Goal: Task Accomplishment & Management: Manage account settings

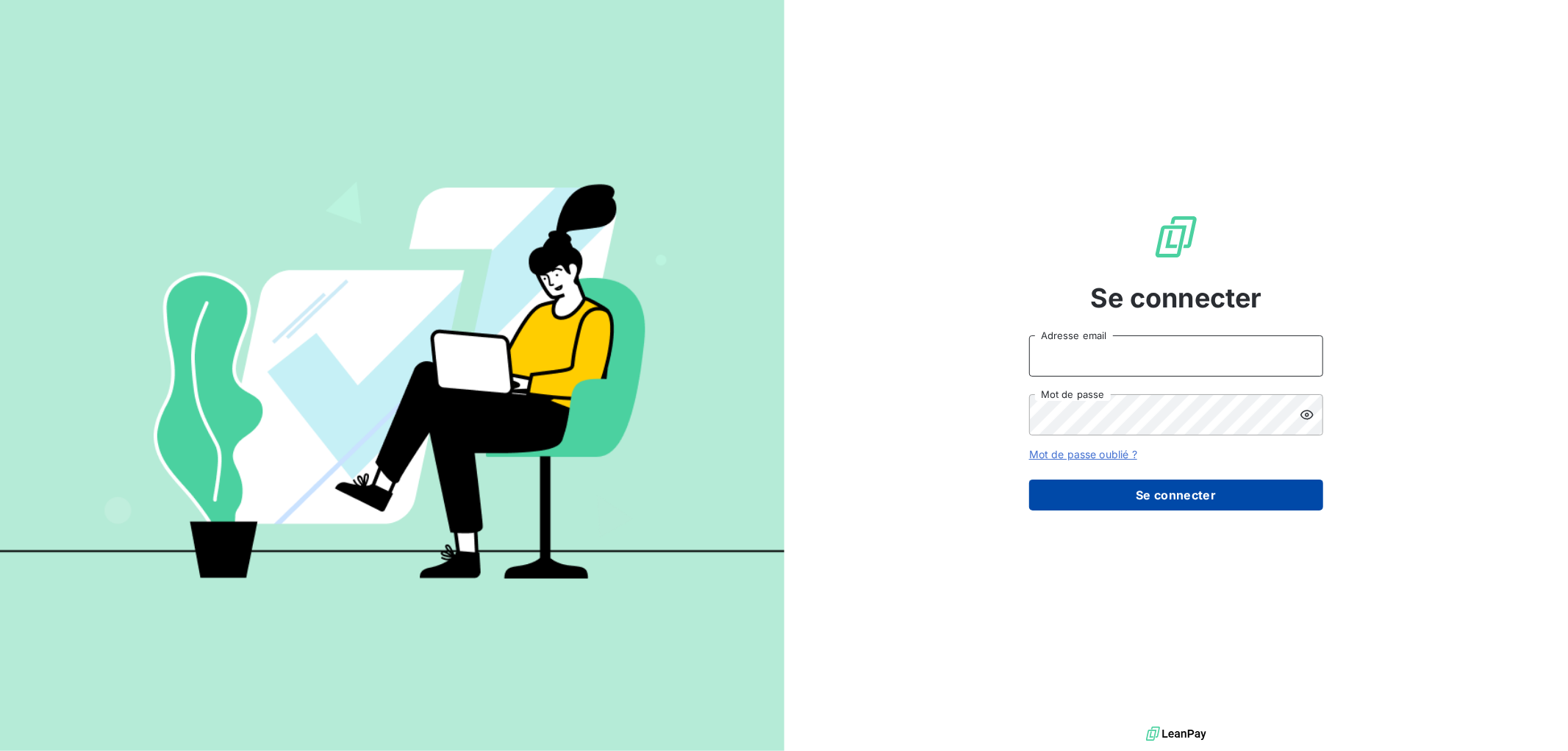
type input "contact@scifodiam.com"
click at [1231, 495] on button "Se connecter" at bounding box center [1177, 495] width 294 height 31
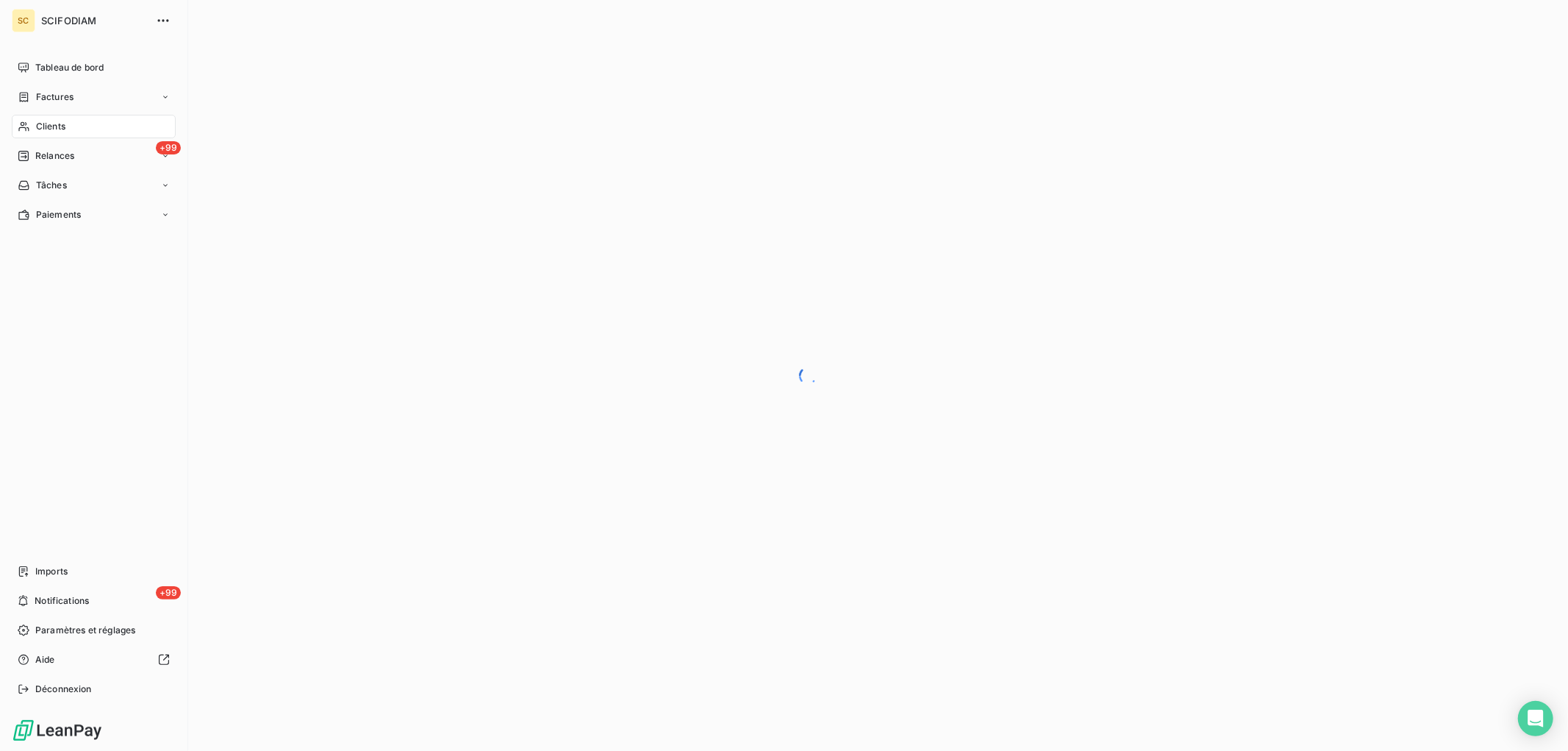
click at [51, 121] on span "Clients" at bounding box center [51, 127] width 30 height 14
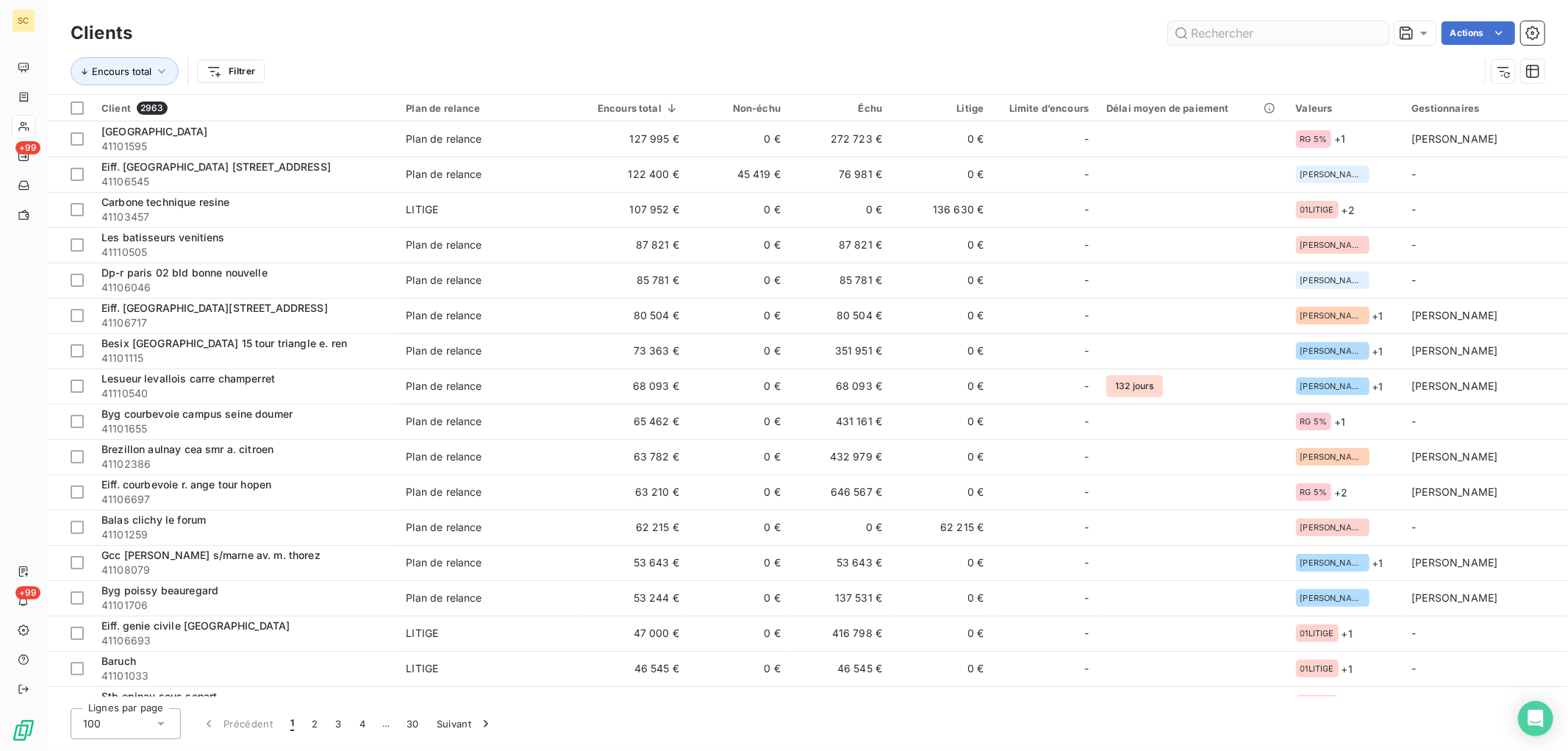
click at [1303, 31] on input "text" at bounding box center [1278, 33] width 220 height 23
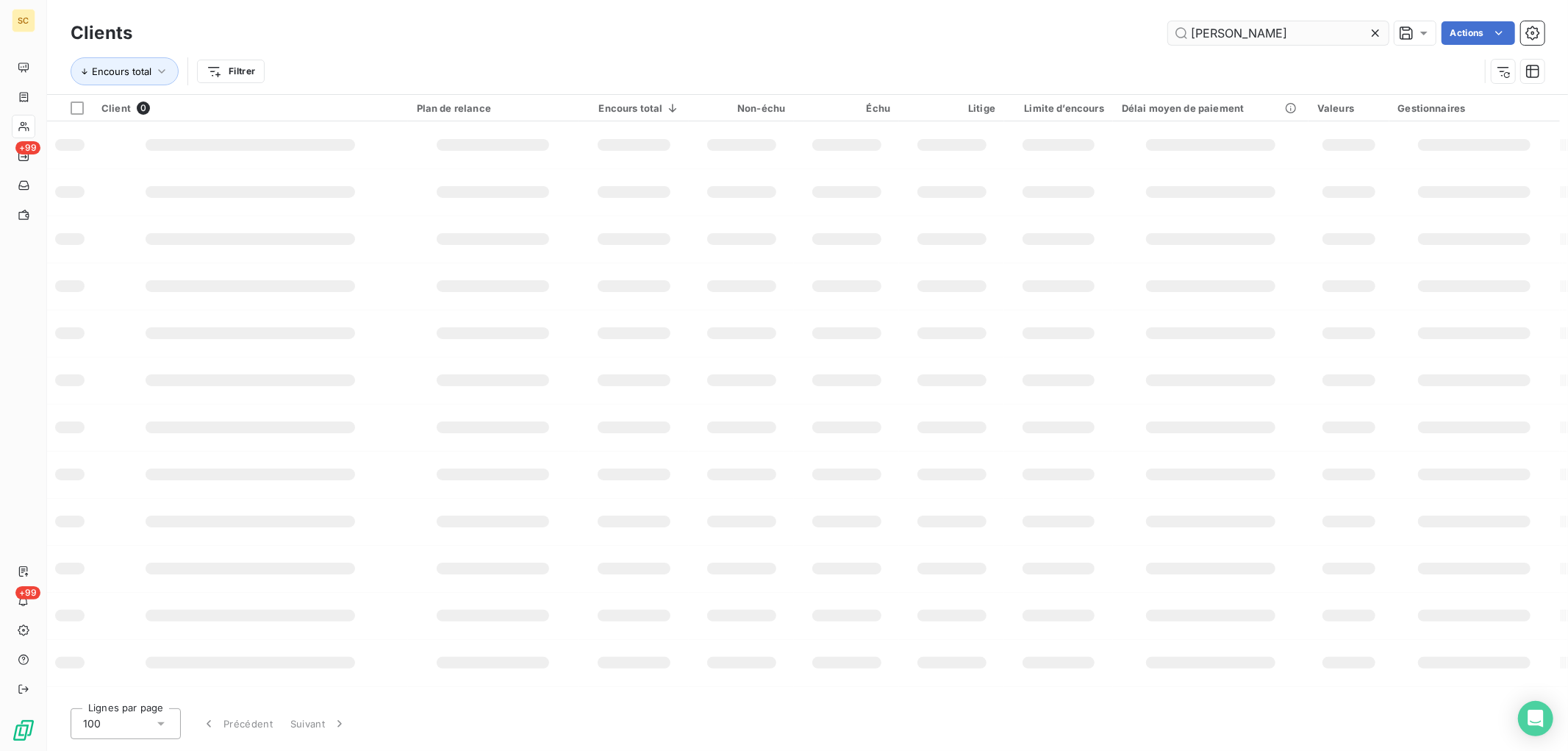
type input "[PERSON_NAME]"
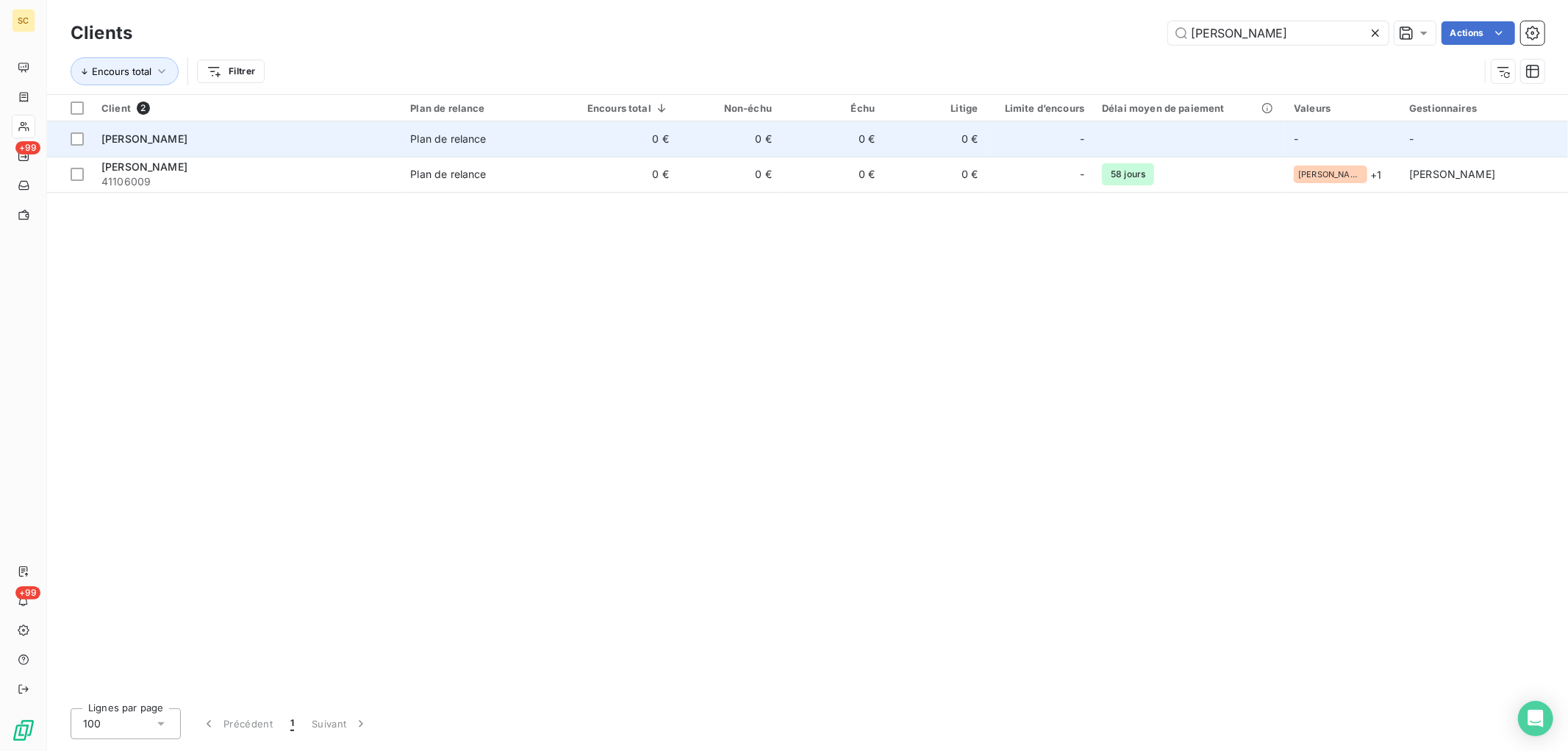
click at [765, 145] on td "0 €" at bounding box center [729, 138] width 103 height 35
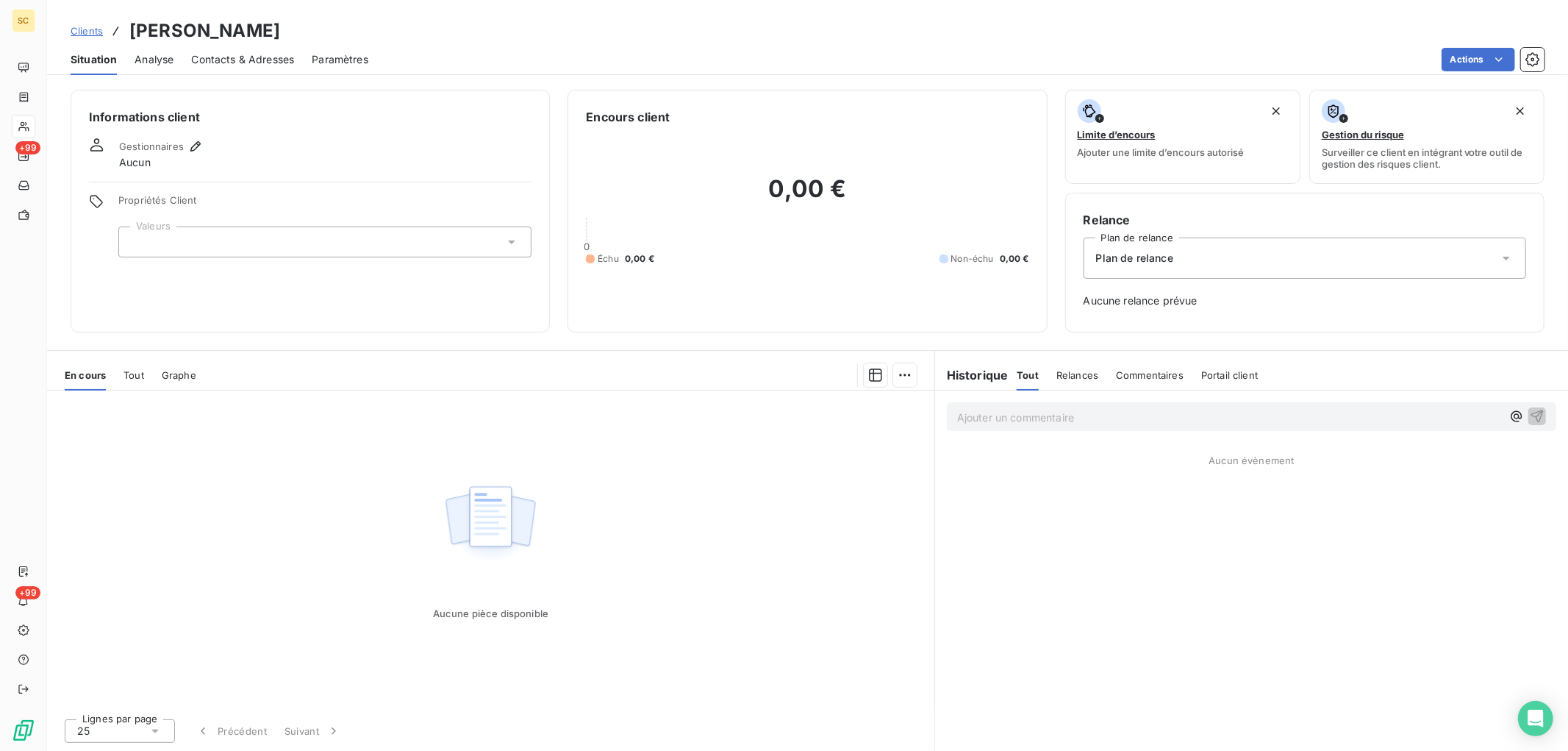
click at [138, 373] on span "Tout" at bounding box center [134, 375] width 21 height 12
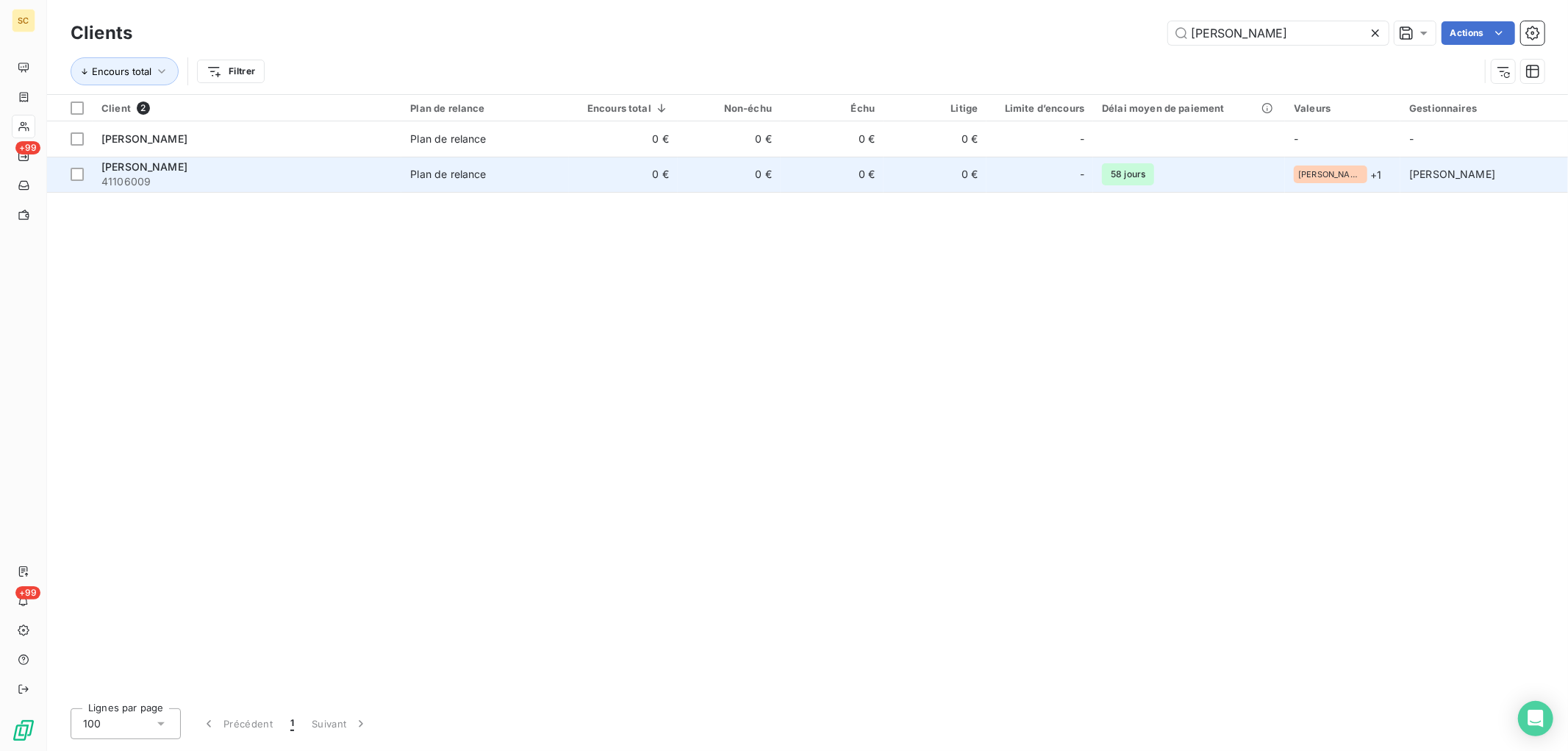
click at [704, 183] on td "0 €" at bounding box center [729, 174] width 103 height 35
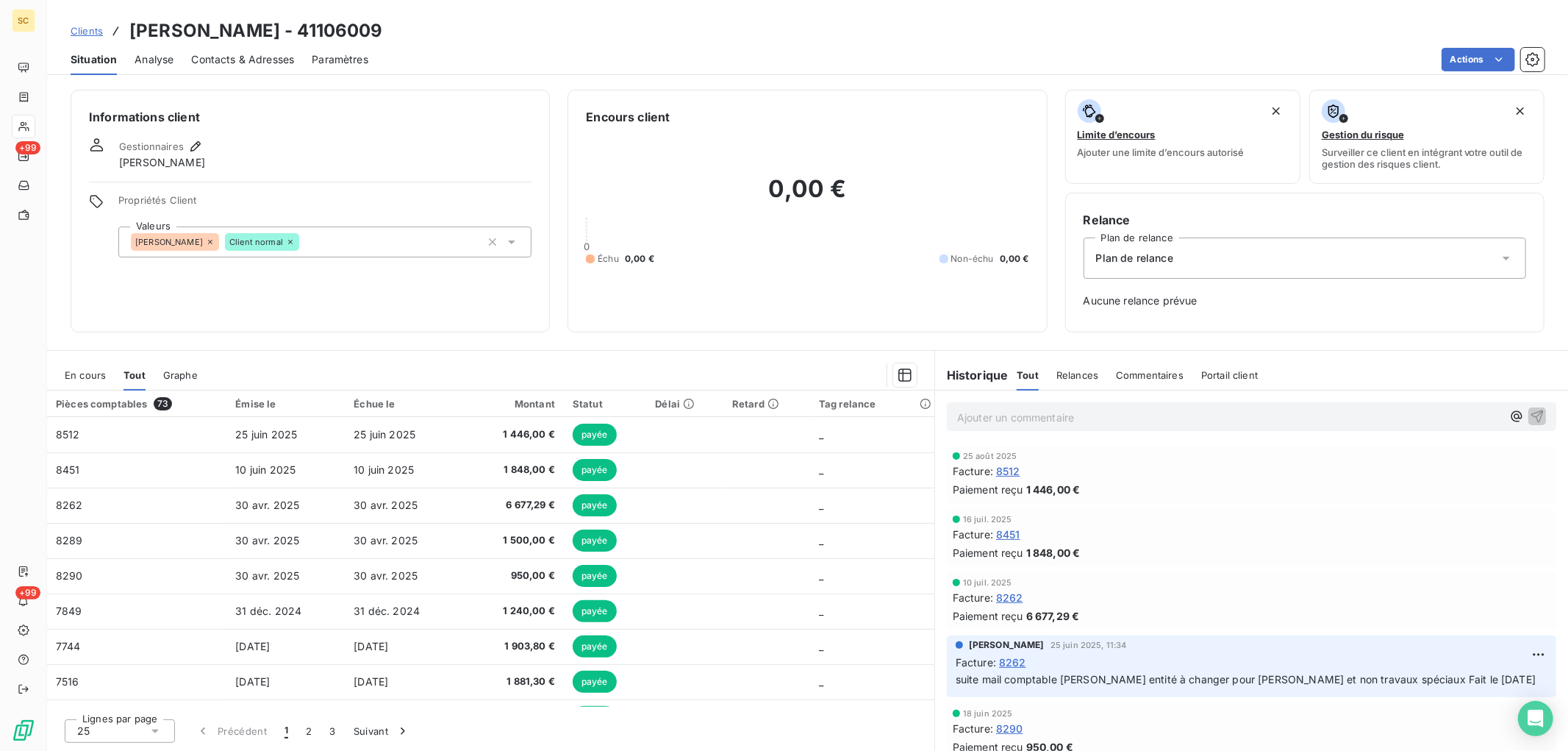
click at [87, 380] on span "En cours" at bounding box center [86, 375] width 42 height 12
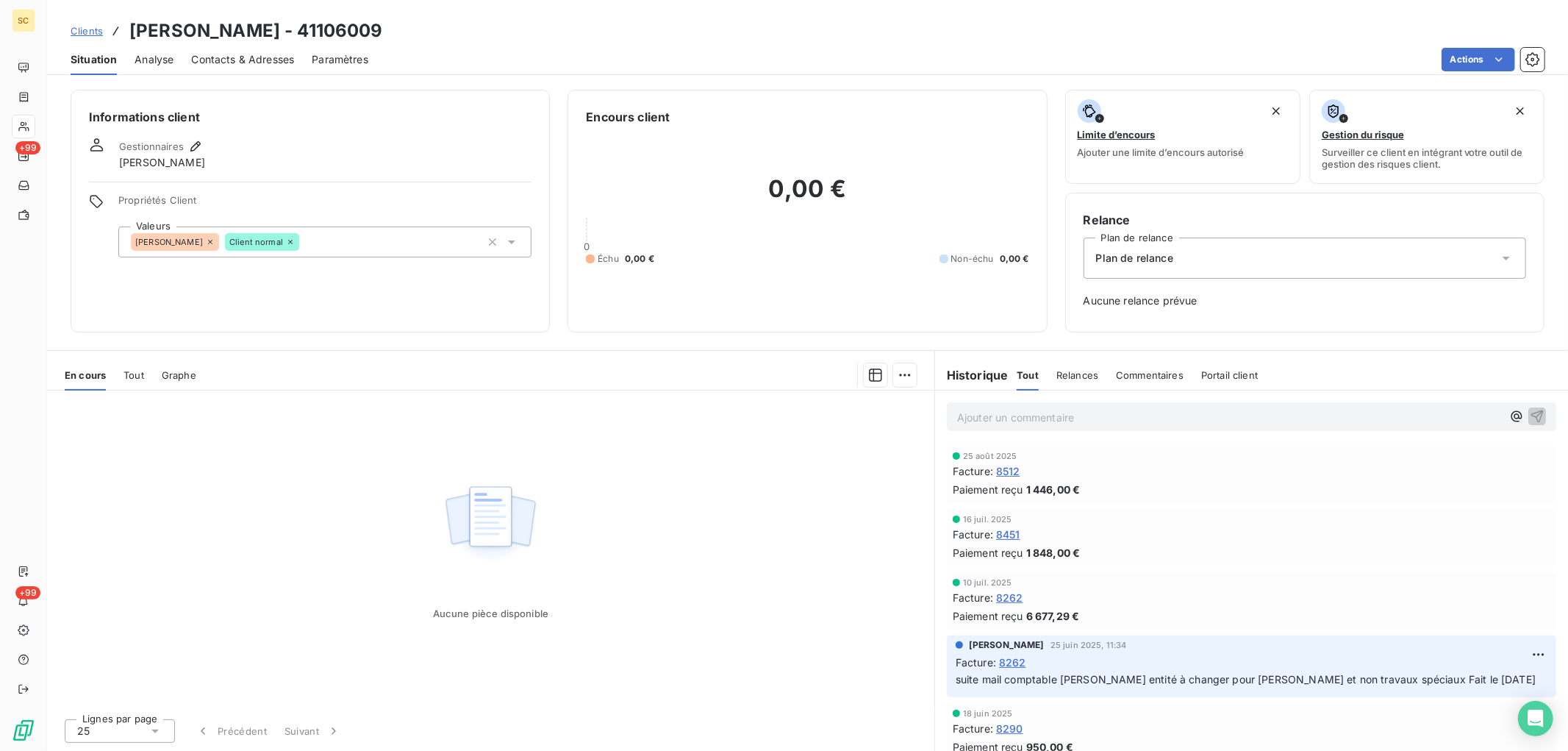
click at [121, 378] on div "En cours Tout Graphe" at bounding box center [490, 375] width 887 height 31
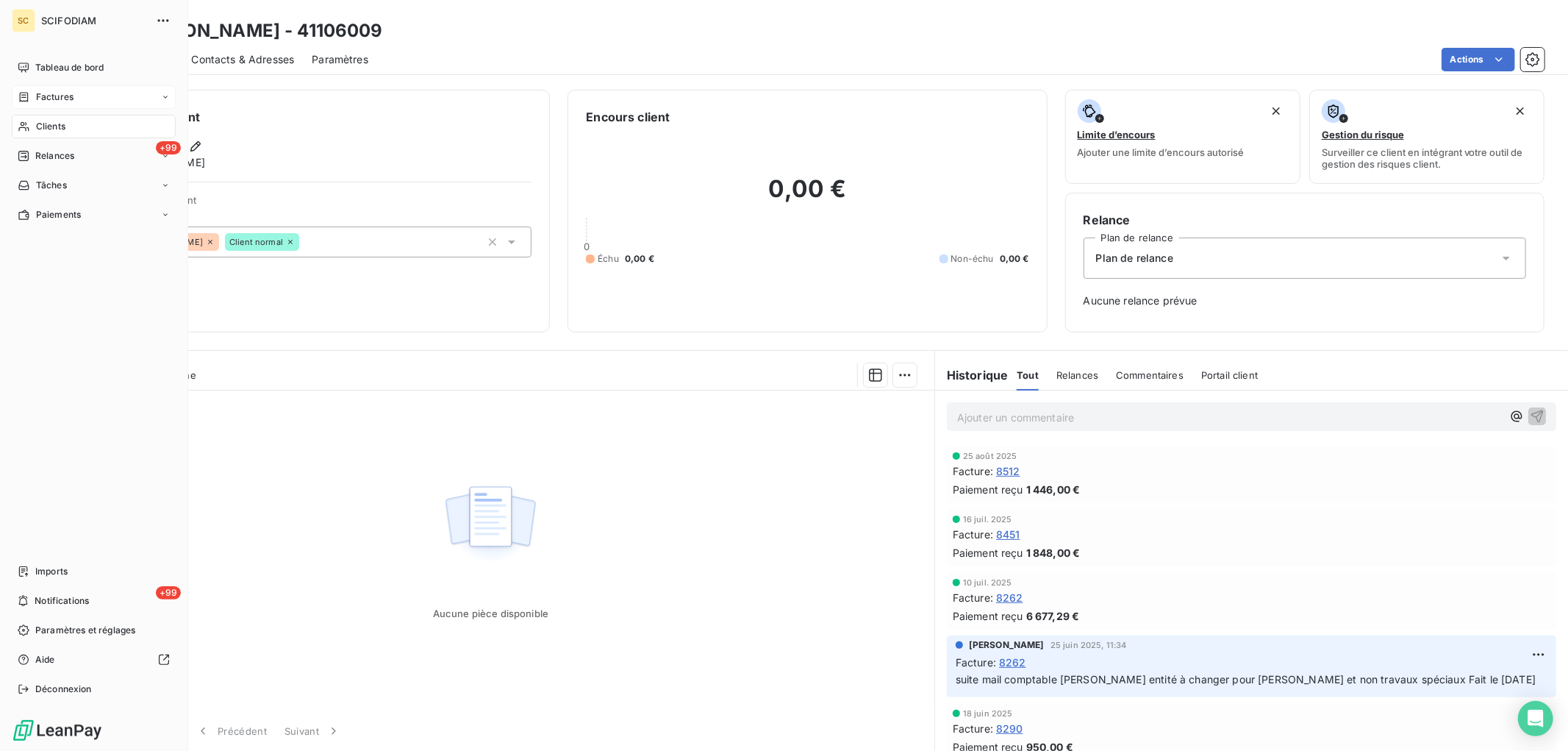
click at [38, 101] on span "Factures" at bounding box center [55, 97] width 38 height 14
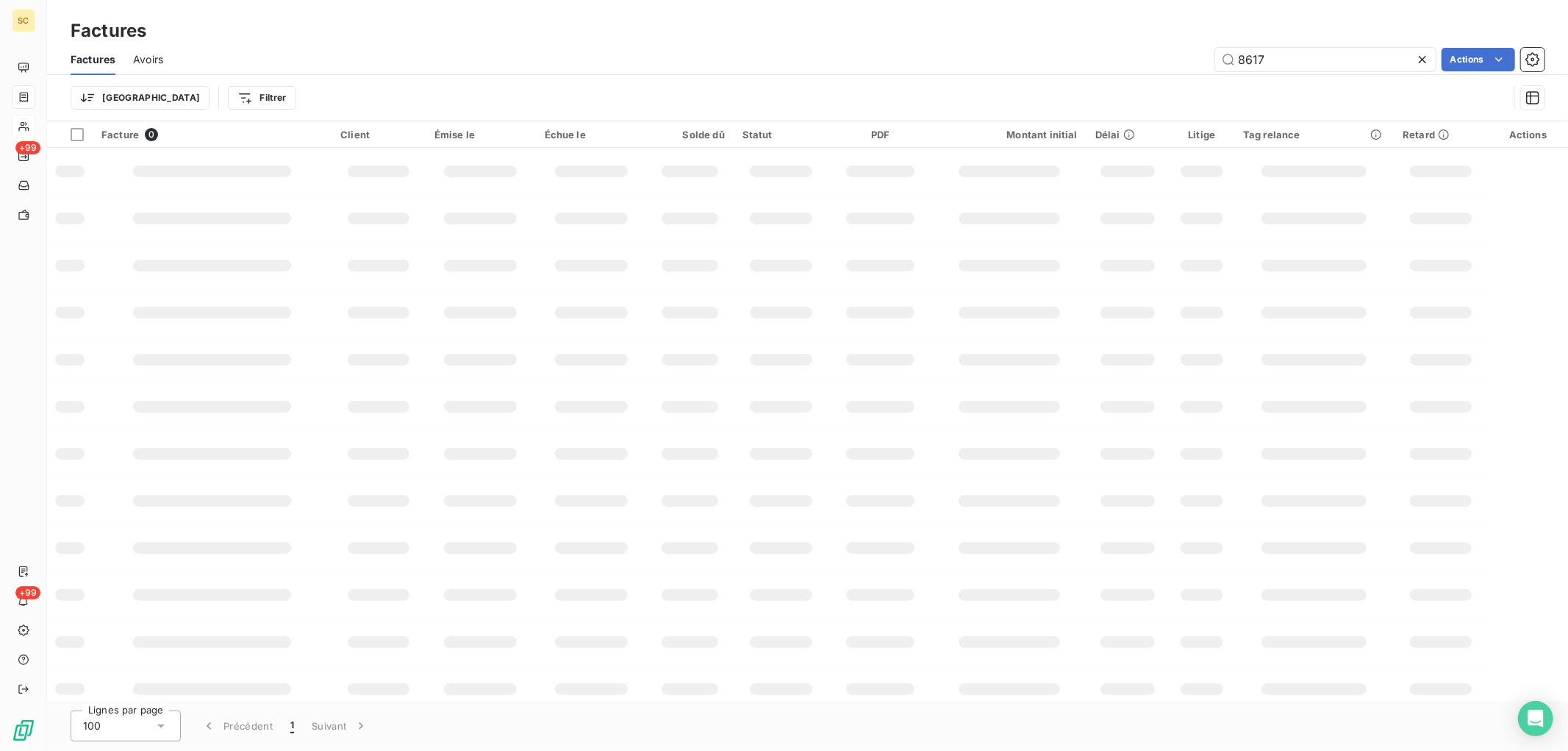
drag, startPoint x: 1261, startPoint y: 64, endPoint x: 1171, endPoint y: 63, distance: 90.0
click at [1171, 64] on div "8617 Actions" at bounding box center [863, 60] width 1364 height 23
type input "7724"
click at [1302, 53] on input "7724" at bounding box center [1325, 60] width 220 height 23
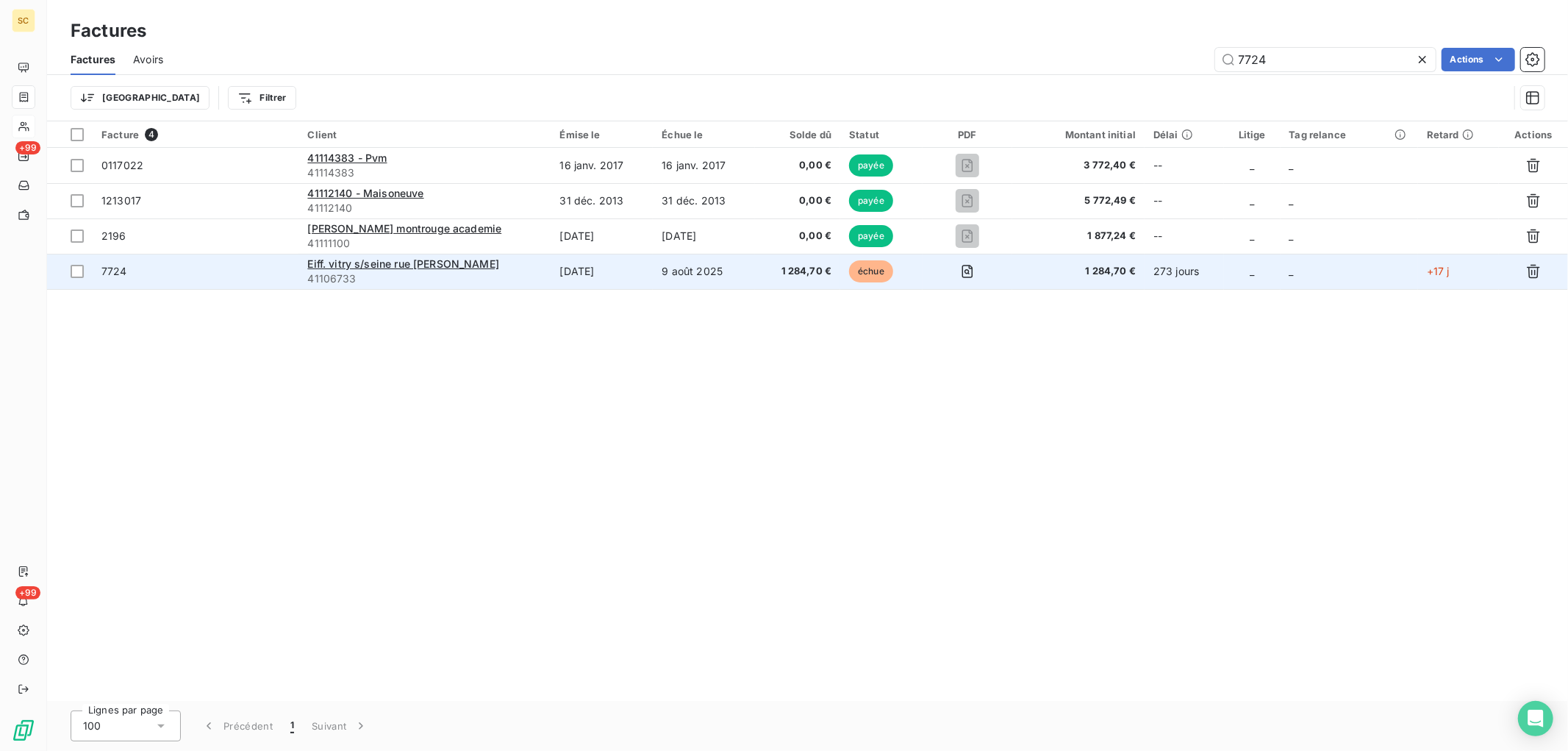
click at [551, 263] on td "[DATE]" at bounding box center [602, 271] width 102 height 35
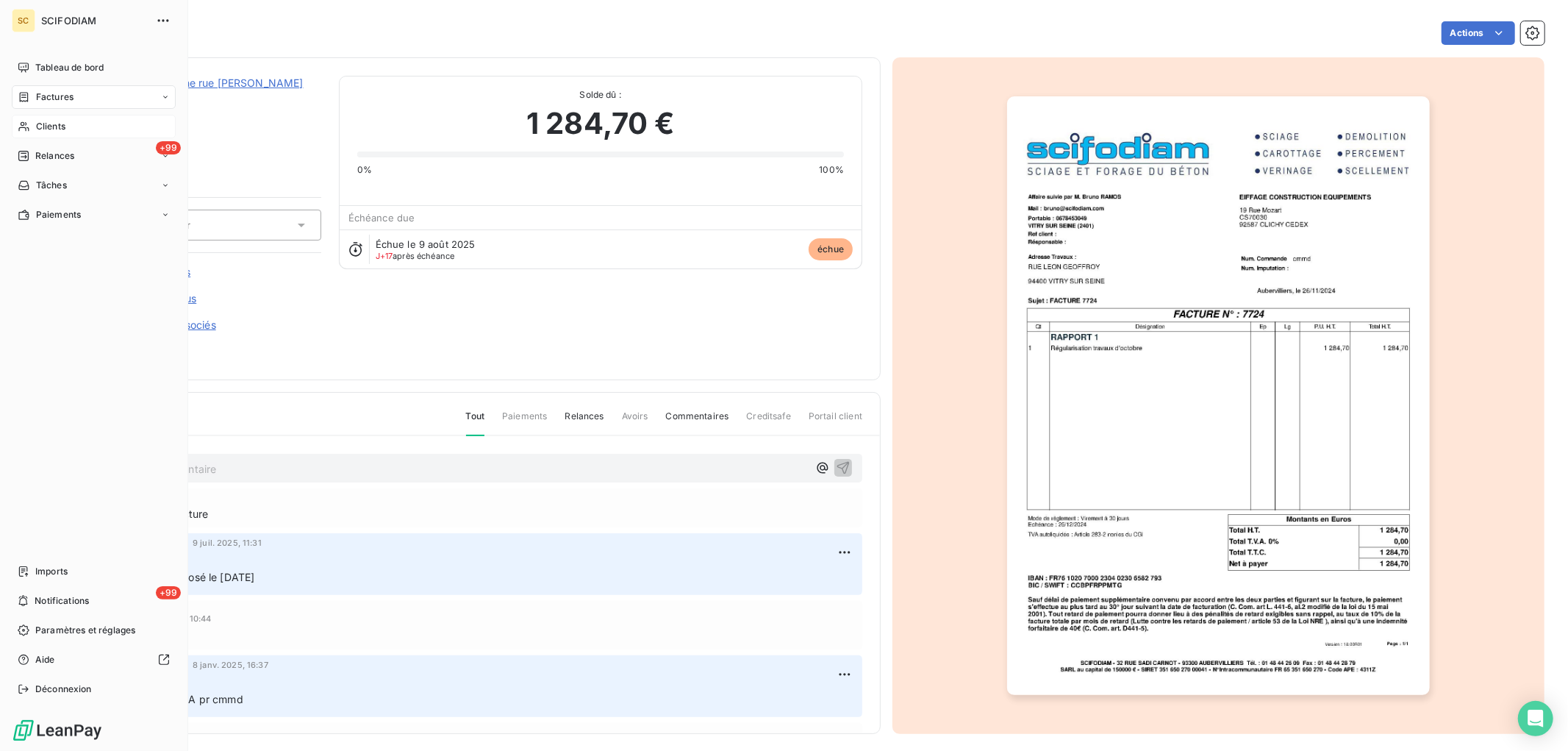
click at [50, 120] on span "Clients" at bounding box center [51, 127] width 30 height 14
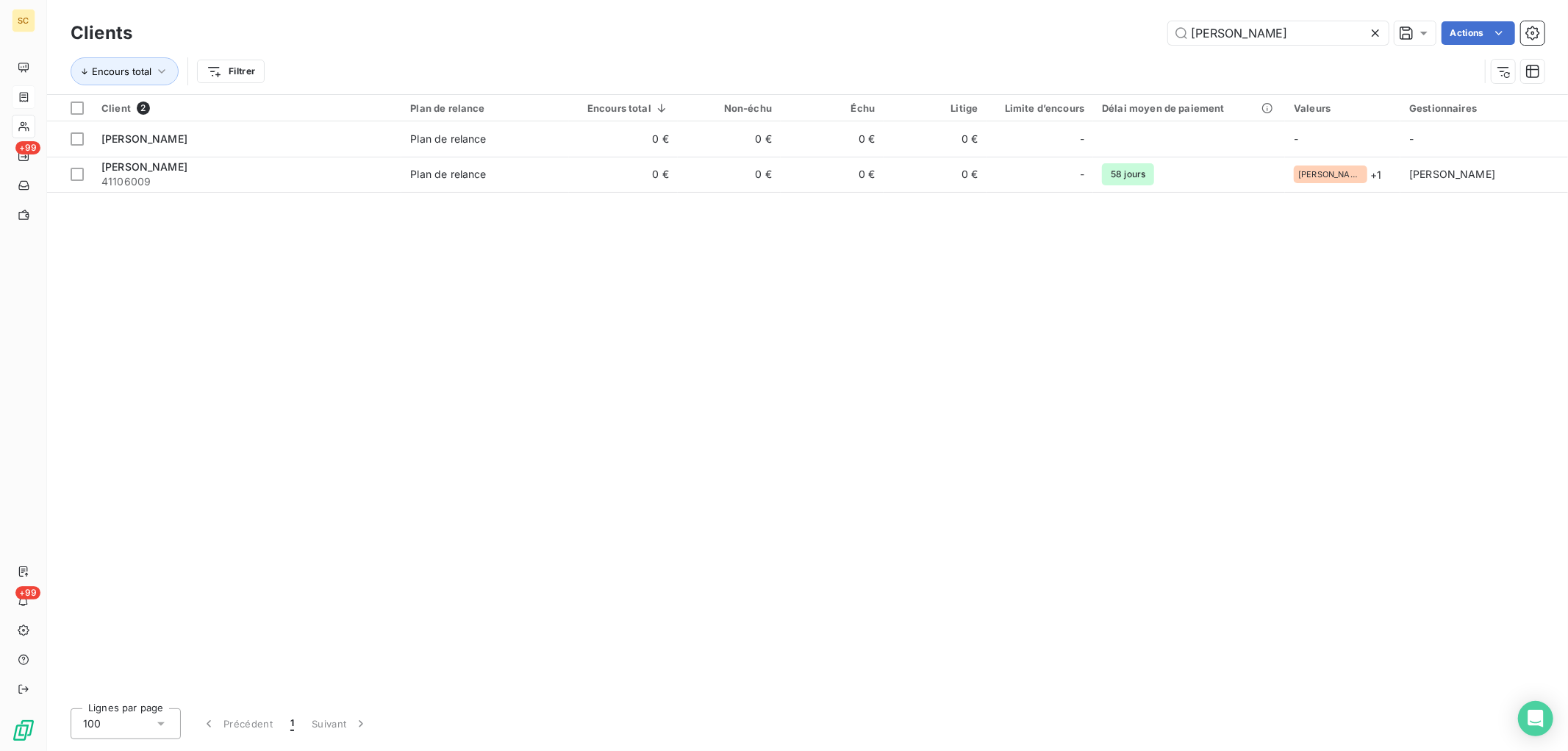
drag, startPoint x: 1245, startPoint y: 38, endPoint x: 982, endPoint y: 28, distance: 263.2
click at [982, 28] on div "[PERSON_NAME] Actions" at bounding box center [847, 33] width 1395 height 23
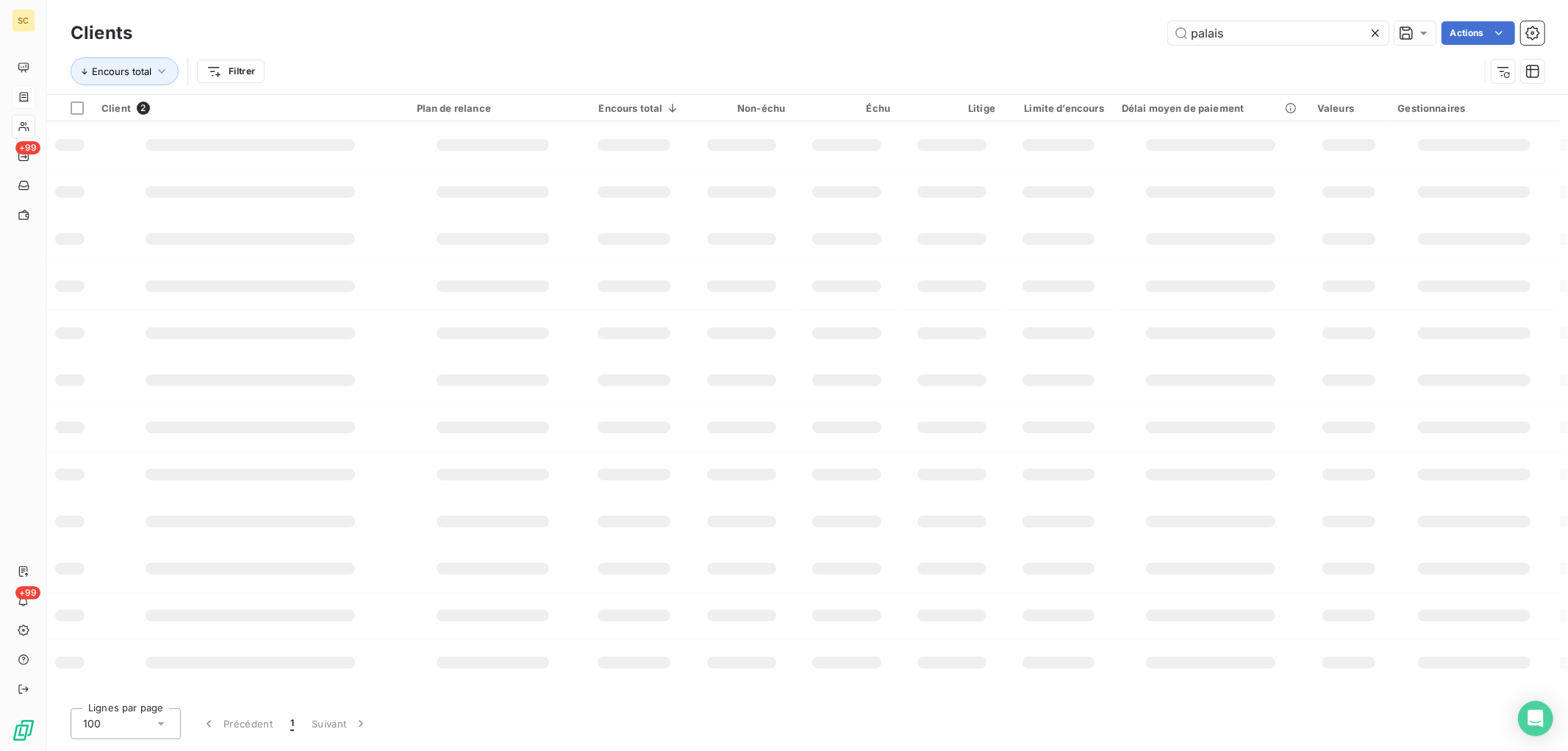
type input "palais"
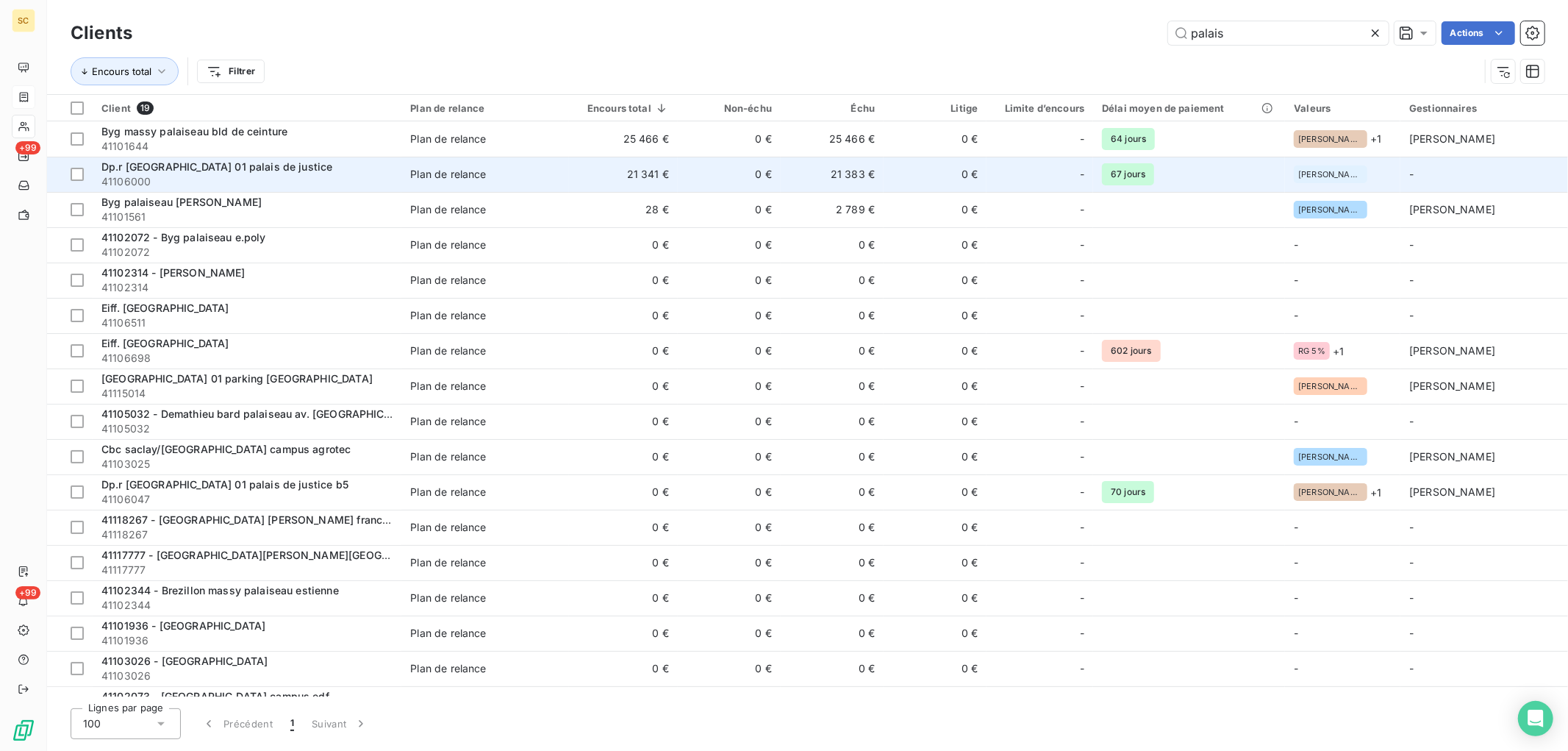
click at [677, 162] on td "21 341 €" at bounding box center [623, 174] width 108 height 35
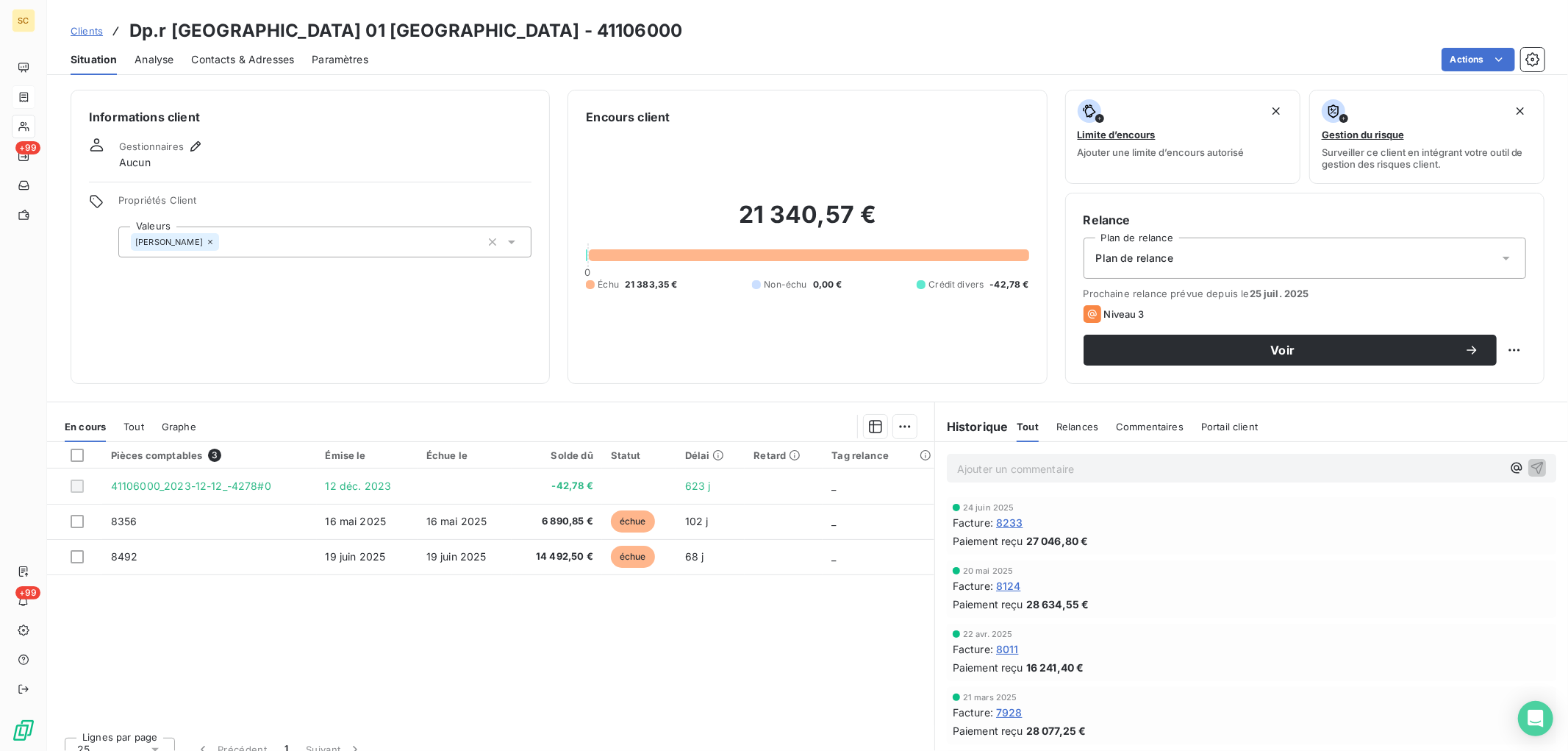
click at [994, 465] on p "Ajouter un commentaire ﻿" at bounding box center [1229, 469] width 545 height 18
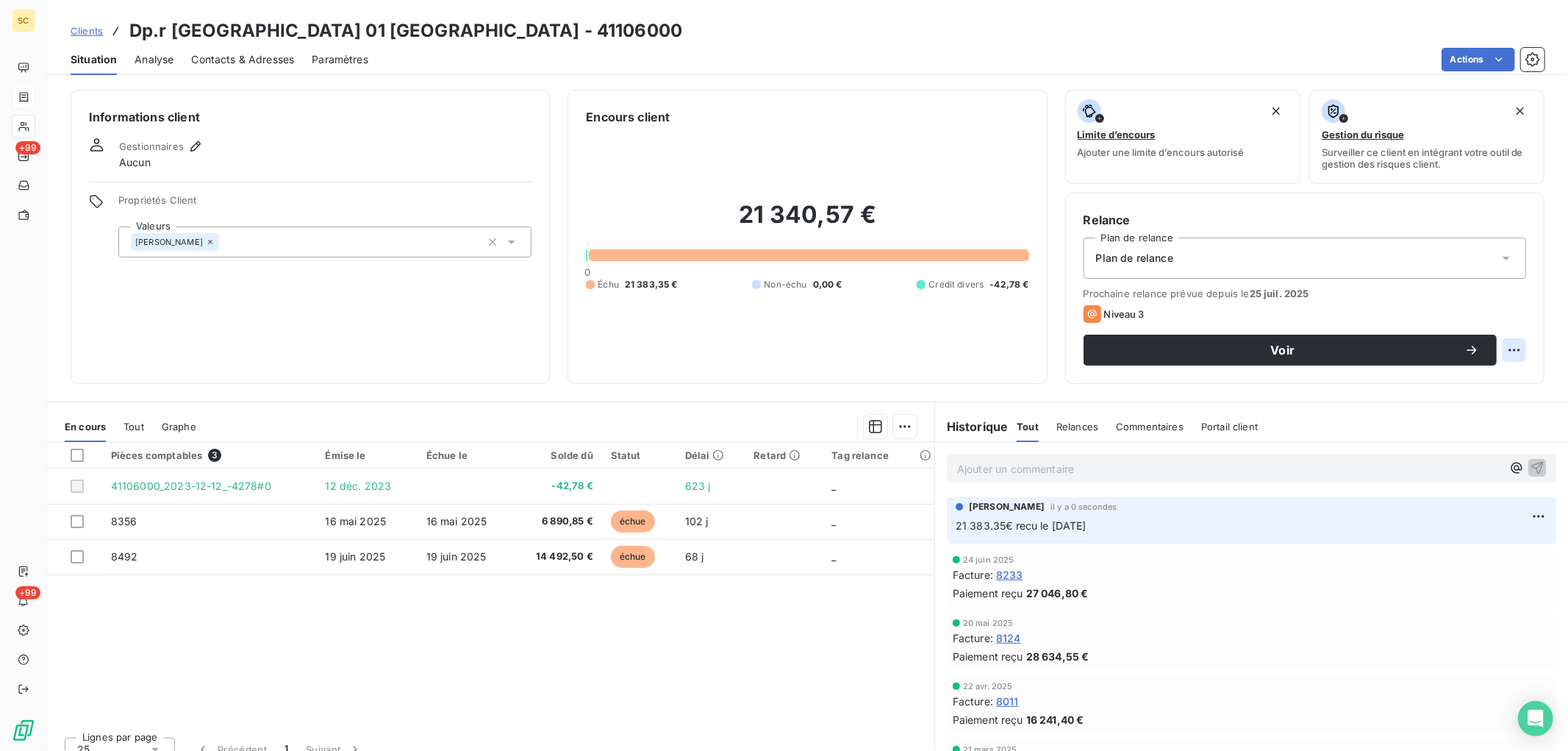
click at [1508, 346] on html "SC +99 +99 Clients Dp.r paris 01 palais de justice - 41106000 Situation Analyse…" at bounding box center [784, 375] width 1568 height 751
click at [1482, 378] on div "Replanifier cette action" at bounding box center [1442, 382] width 132 height 23
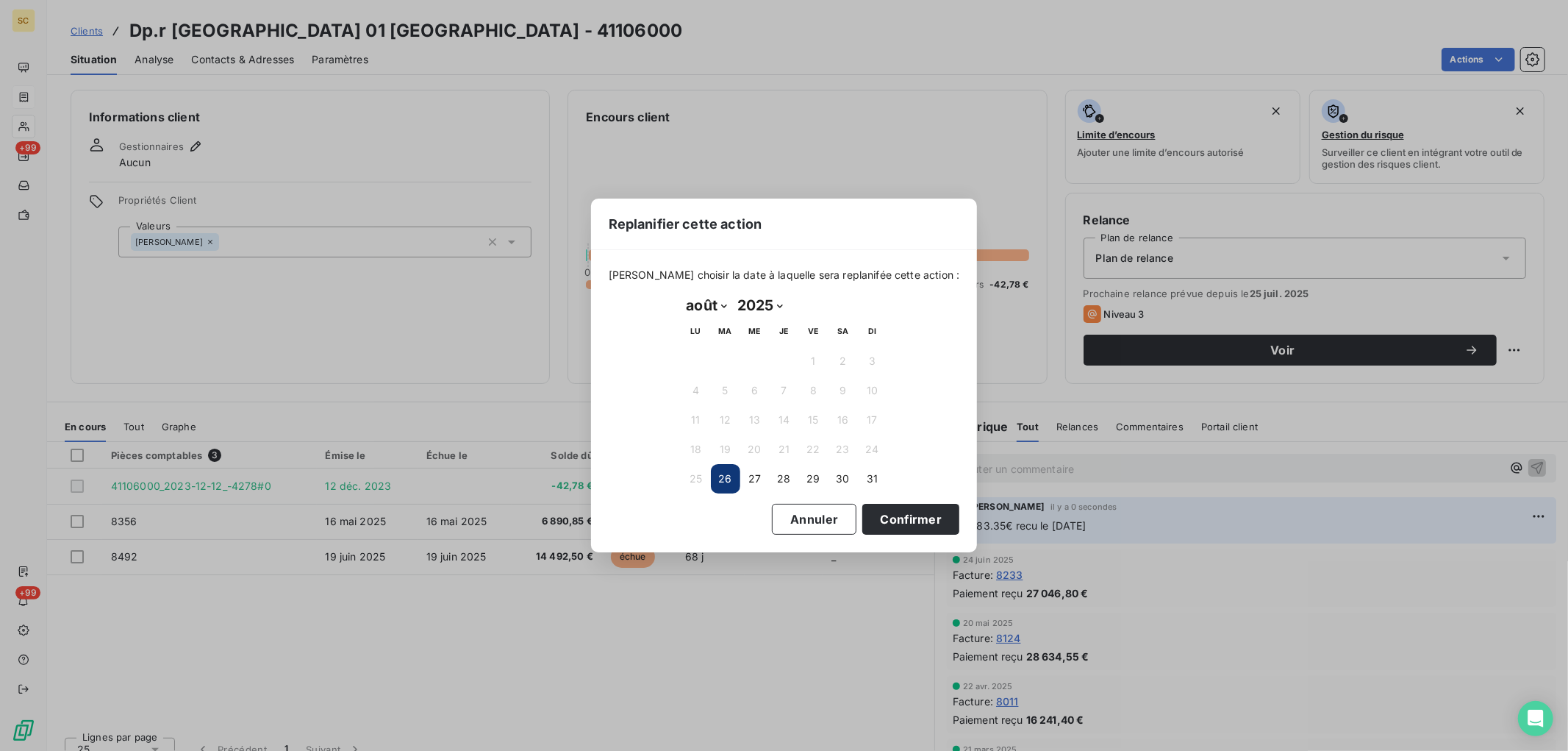
click at [725, 305] on select "janvier février mars avril mai juin juillet août septembre octobre novembre déc…" at bounding box center [707, 305] width 51 height 23
select select "8"
click at [682, 294] on select "janvier février mars avril mai juin juillet août septembre octobre novembre déc…" at bounding box center [707, 305] width 51 height 23
click at [725, 480] on button "30" at bounding box center [725, 479] width 30 height 30
click at [877, 522] on button "Confirmer" at bounding box center [910, 520] width 97 height 31
